Goal: Book appointment/travel/reservation

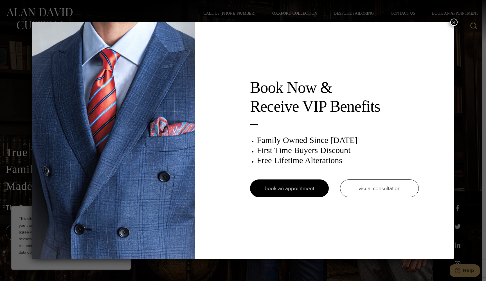
drag, startPoint x: 255, startPoint y: 107, endPoint x: 382, endPoint y: 106, distance: 126.9
click at [382, 106] on h2 "Book Now & Receive VIP Benefits" at bounding box center [334, 97] width 169 height 38
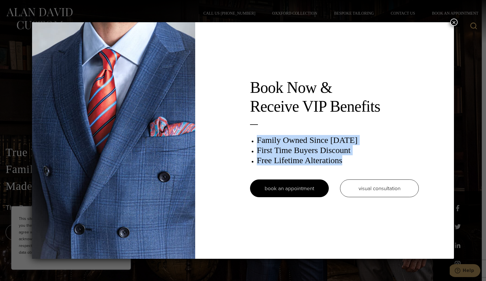
drag, startPoint x: 259, startPoint y: 141, endPoint x: 346, endPoint y: 165, distance: 90.1
click at [346, 165] on div "Book Now & Receive VIP Benefits Family Owned Since [DATE] First Time Buyers Dis…" at bounding box center [335, 140] width 180 height 125
click at [352, 149] on h3 "First Time Buyers Discount" at bounding box center [338, 150] width 162 height 10
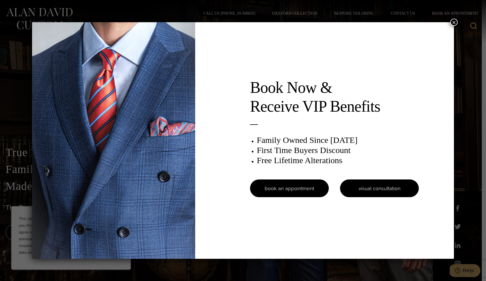
click at [373, 188] on link "visual consultation" at bounding box center [379, 189] width 79 height 18
click at [455, 22] on button "×" at bounding box center [454, 22] width 7 height 7
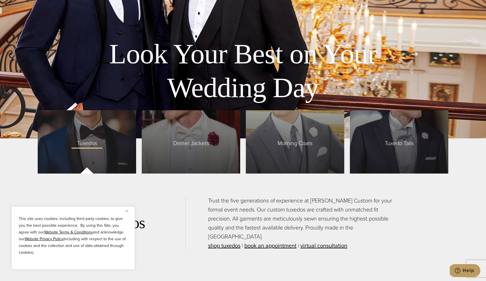
scroll to position [1366, 0]
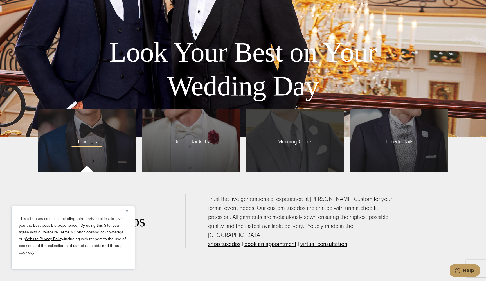
click at [290, 138] on span "Morning Coats" at bounding box center [295, 140] width 46 height 12
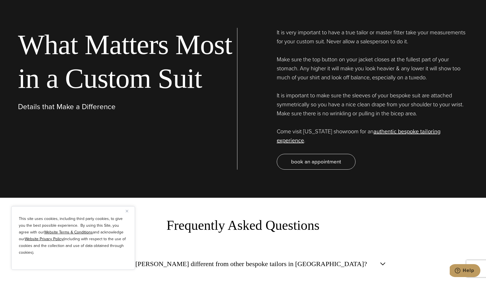
scroll to position [1982, 0]
